Goal: Communication & Community: Answer question/provide support

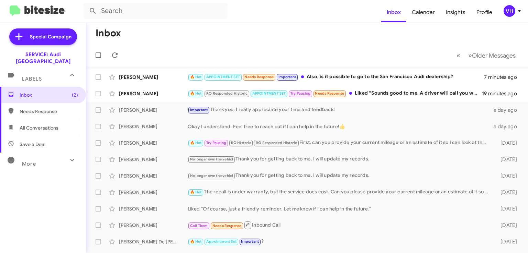
click at [156, 91] on div "[PERSON_NAME]" at bounding box center [153, 93] width 69 height 7
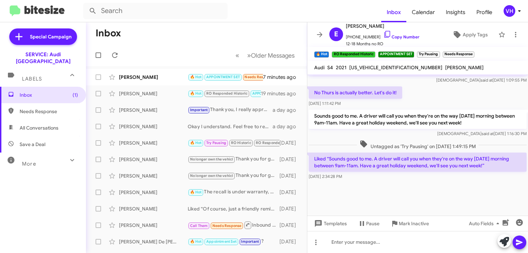
scroll to position [345, 0]
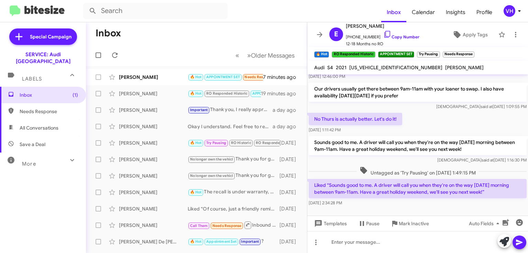
click at [474, 52] on span "×" at bounding box center [472, 51] width 4 height 8
click at [438, 52] on span "×" at bounding box center [438, 51] width 4 height 8
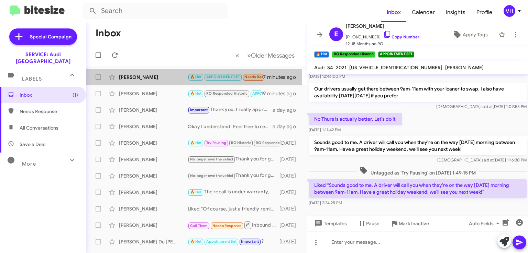
click at [133, 79] on div "Gabrielle" at bounding box center [153, 77] width 69 height 7
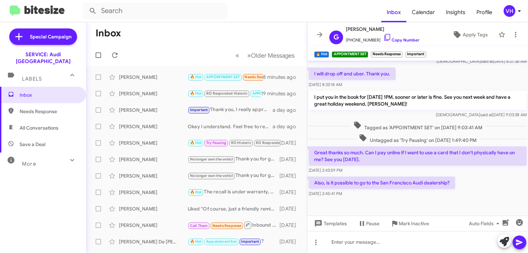
scroll to position [394, 0]
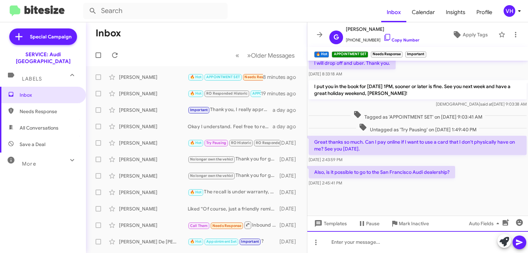
click at [414, 244] on div at bounding box center [417, 243] width 221 height 22
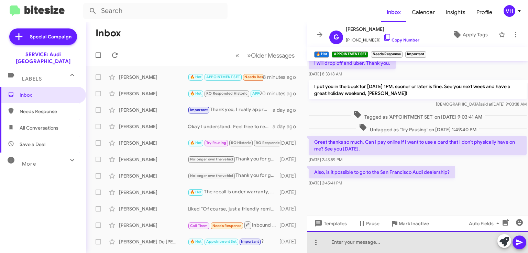
click at [385, 235] on div at bounding box center [417, 243] width 221 height 22
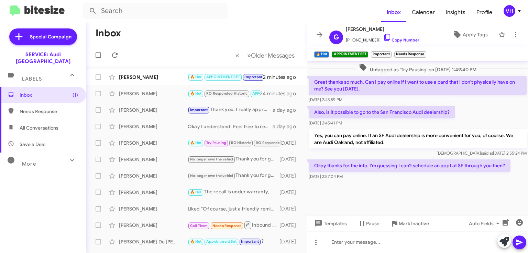
click at [416, 184] on div at bounding box center [417, 199] width 221 height 34
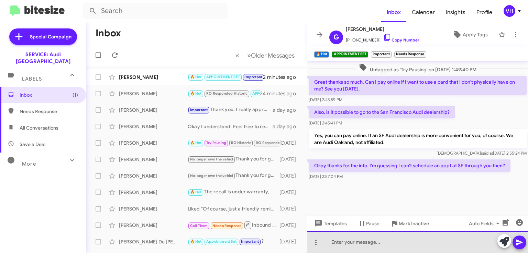
click at [403, 240] on div at bounding box center [417, 243] width 221 height 22
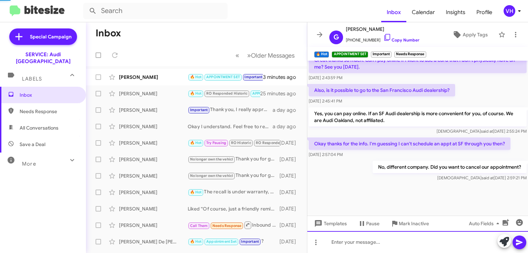
scroll to position [387, 0]
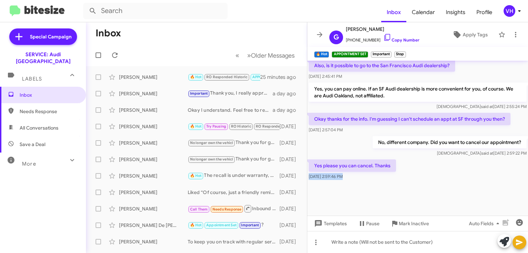
drag, startPoint x: 522, startPoint y: 202, endPoint x: 527, endPoint y: 167, distance: 36.1
click at [527, 167] on cdk-virtual-scroll-viewport "I'm not sure. You can try my phone number and see if there is a profile. 702-58…" at bounding box center [417, 138] width 221 height 155
click at [364, 183] on div at bounding box center [417, 199] width 221 height 34
drag, startPoint x: 402, startPoint y: 53, endPoint x: 398, endPoint y: 52, distance: 4.5
click at [398, 52] on small "Stop" at bounding box center [399, 55] width 11 height 6
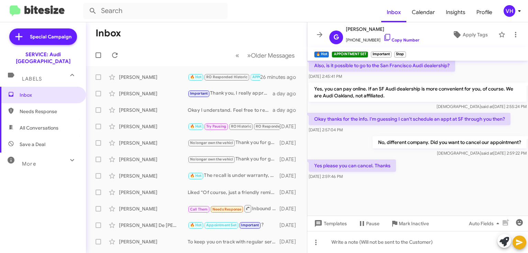
click at [407, 53] on mat-toolbar "🔥 Hot × APPOINTMENT SET × Important × Stop" at bounding box center [417, 54] width 221 height 14
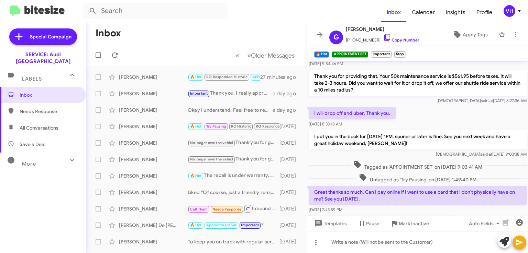
scroll to position [501, 0]
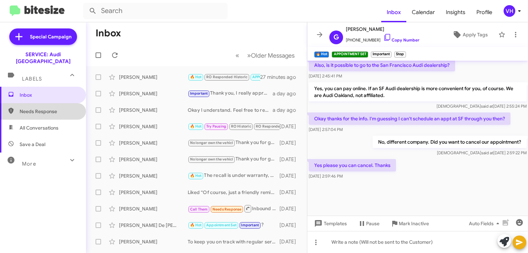
click at [45, 109] on span "Needs Response" at bounding box center [43, 111] width 86 height 16
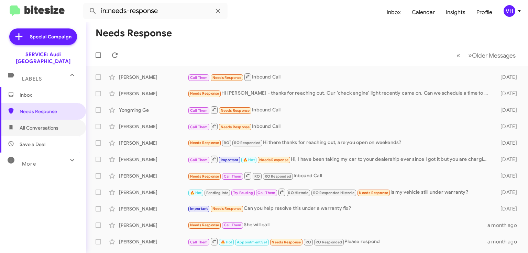
click at [46, 126] on span "All Conversations" at bounding box center [43, 128] width 86 height 16
type input "in:all-conversations"
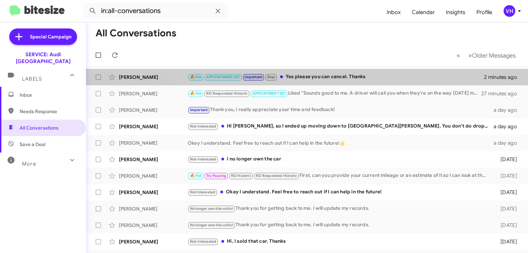
click at [386, 73] on div "🔥 Hot APPOINTMENT SET Important Stop Yes please you can cancel. Thanks" at bounding box center [336, 77] width 296 height 8
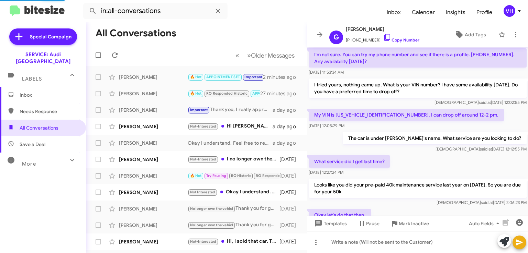
scroll to position [373, 0]
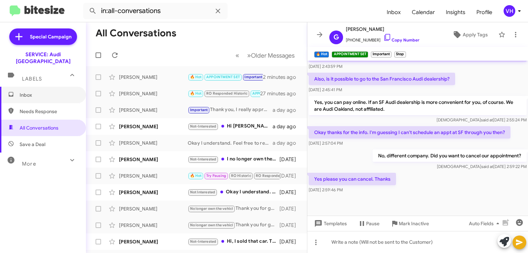
click at [35, 92] on span "Inbox" at bounding box center [49, 95] width 58 height 7
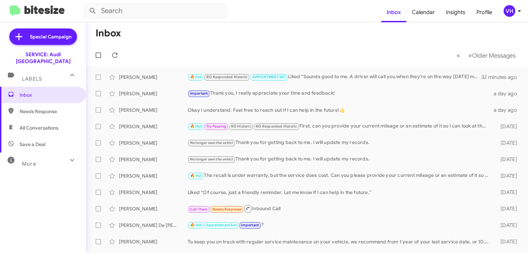
click at [5, 201] on div "Inbox Needs Response All Conversations Save a Deal More Important 🔥 Hot Appoint…" at bounding box center [43, 163] width 86 height 152
click at [38, 125] on span "All Conversations" at bounding box center [43, 128] width 86 height 16
type input "in:all-conversations"
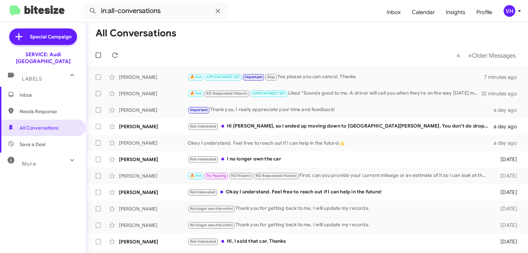
click at [320, 82] on div "Gabrielle 🔥 Hot APPOINTMENT SET Important Stop Yes please you can cancel. Thank…" at bounding box center [306, 77] width 431 height 14
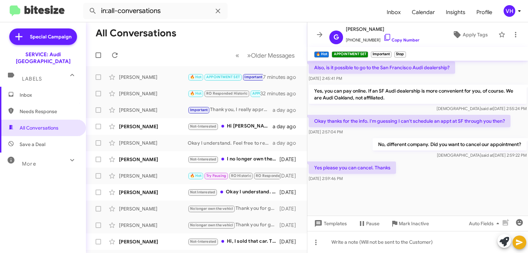
scroll to position [387, 0]
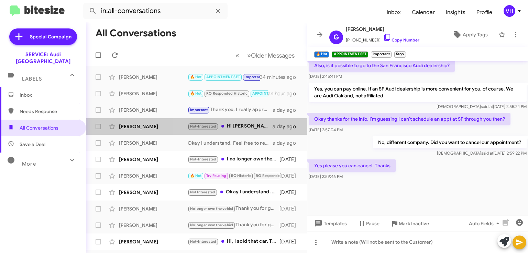
click at [257, 131] on div "Michael Danzi Not-Interested Hi Steven, so I ended up moving down to San Jose. …" at bounding box center [196, 127] width 210 height 14
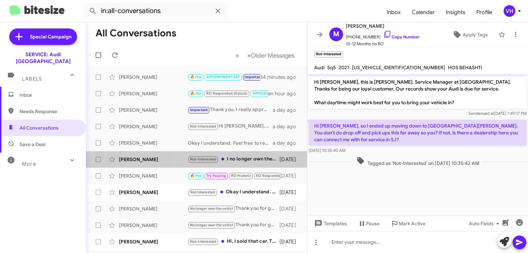
click at [259, 165] on div "Bart Hess Not-Interested I no longer own the car 2 days ago" at bounding box center [196, 160] width 210 height 14
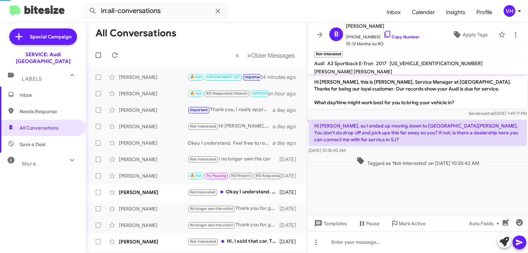
scroll to position [28, 0]
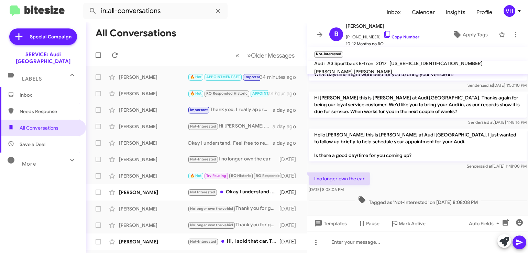
click at [251, 198] on div "Andi Wilkie Not Interested Okay I understand. Feel free to reach out if I can h…" at bounding box center [196, 193] width 210 height 14
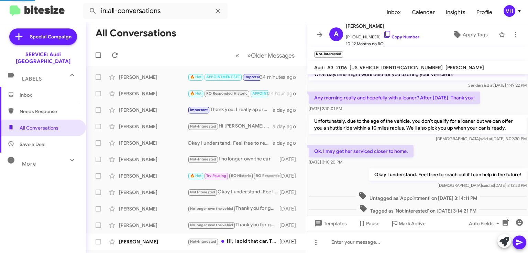
scroll to position [41, 0]
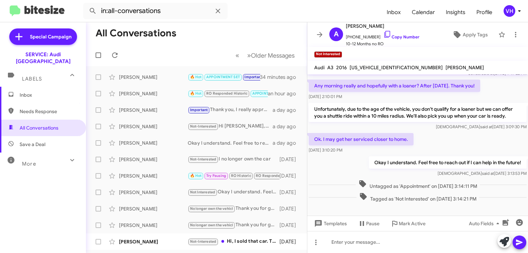
click at [147, 153] on div "Bart Hess Not-Interested I no longer own the car 2 days ago" at bounding box center [196, 160] width 210 height 14
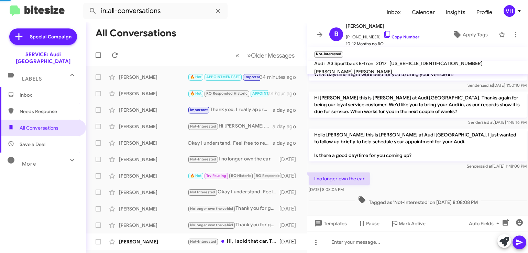
scroll to position [28, 0]
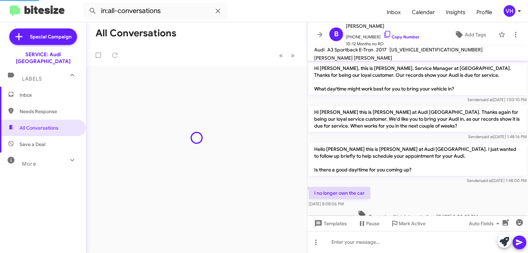
scroll to position [14, 0]
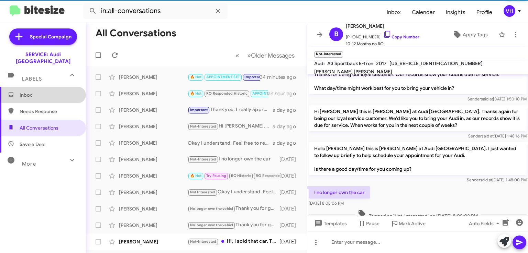
click at [53, 92] on span "Inbox" at bounding box center [49, 95] width 58 height 7
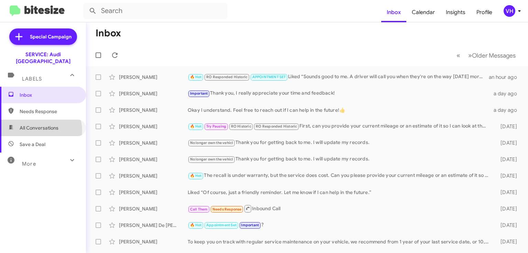
click at [40, 125] on span "All Conversations" at bounding box center [39, 128] width 39 height 7
type input "in:all-conversations"
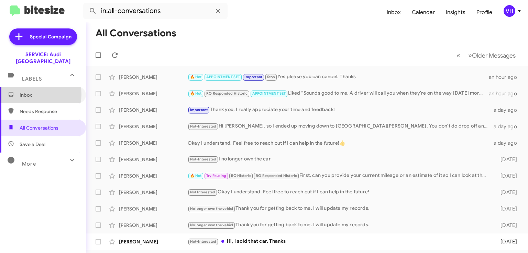
click at [32, 92] on span "Inbox" at bounding box center [49, 95] width 58 height 7
